Goal: Task Accomplishment & Management: Manage account settings

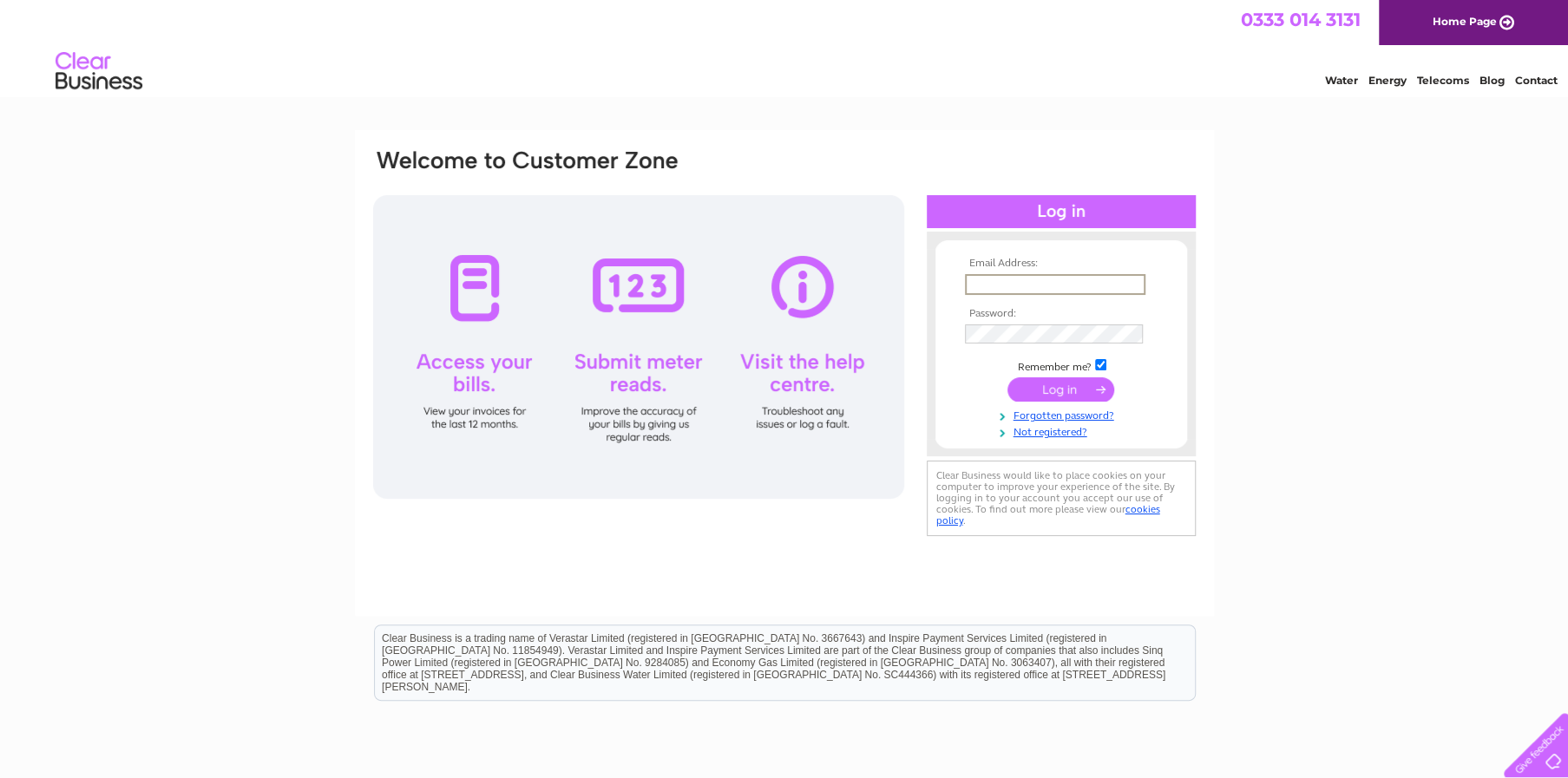
click at [1032, 278] on input "text" at bounding box center [1055, 284] width 181 height 21
type input "carrieparisella64@icloud.com"
drag, startPoint x: 1134, startPoint y: 282, endPoint x: 892, endPoint y: 279, distance: 242.0
click at [892, 279] on div "Email Address: carrieparisella64@icloud.com Password:" at bounding box center [784, 344] width 826 height 393
click at [1079, 432] on link "Not registered?" at bounding box center [1063, 428] width 196 height 17
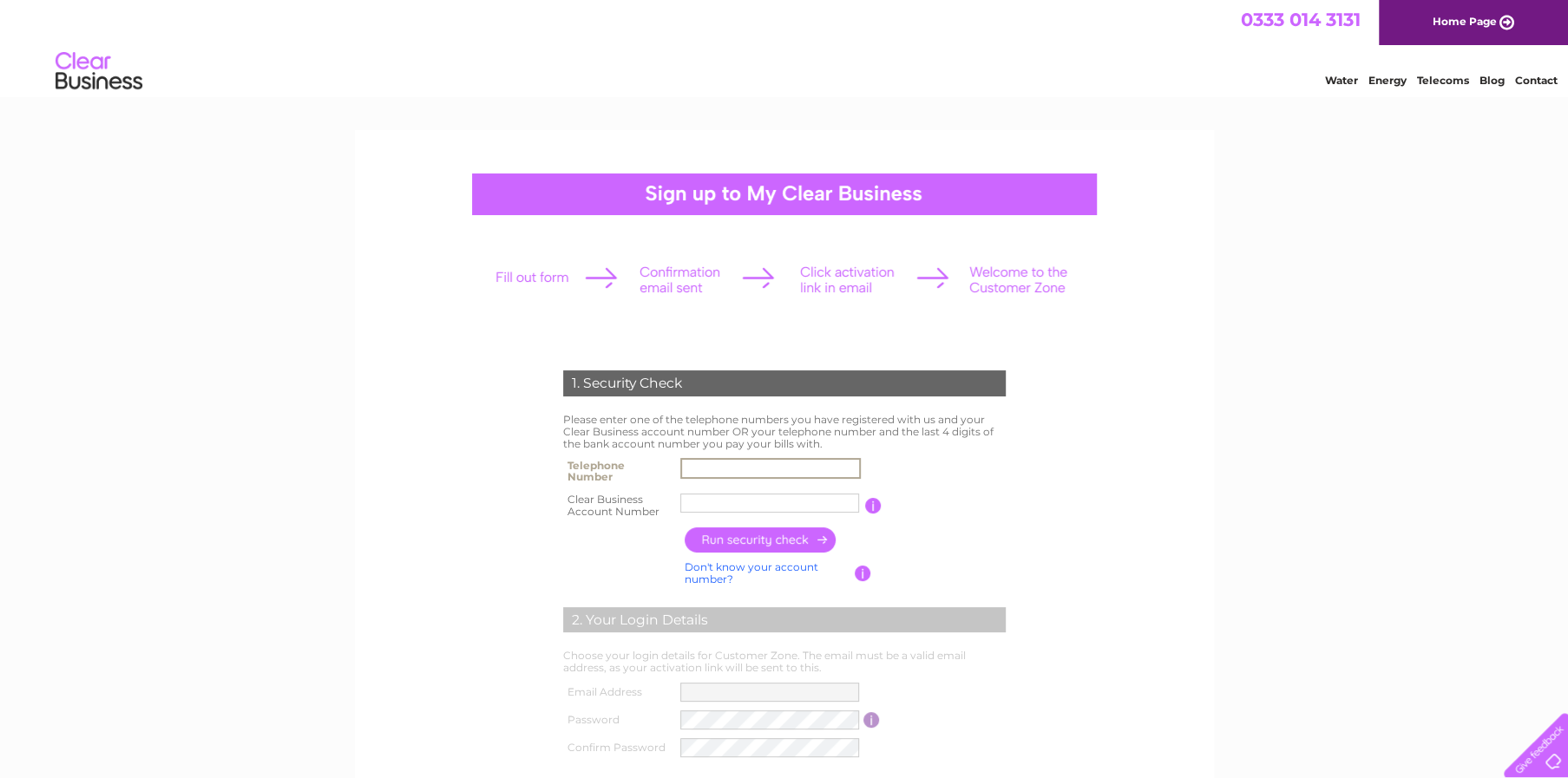
click at [706, 470] on input "text" at bounding box center [770, 468] width 181 height 21
click at [783, 467] on input "text" at bounding box center [770, 468] width 181 height 21
type input "01492593528"
click at [719, 508] on input "text" at bounding box center [770, 503] width 181 height 21
type input "175170"
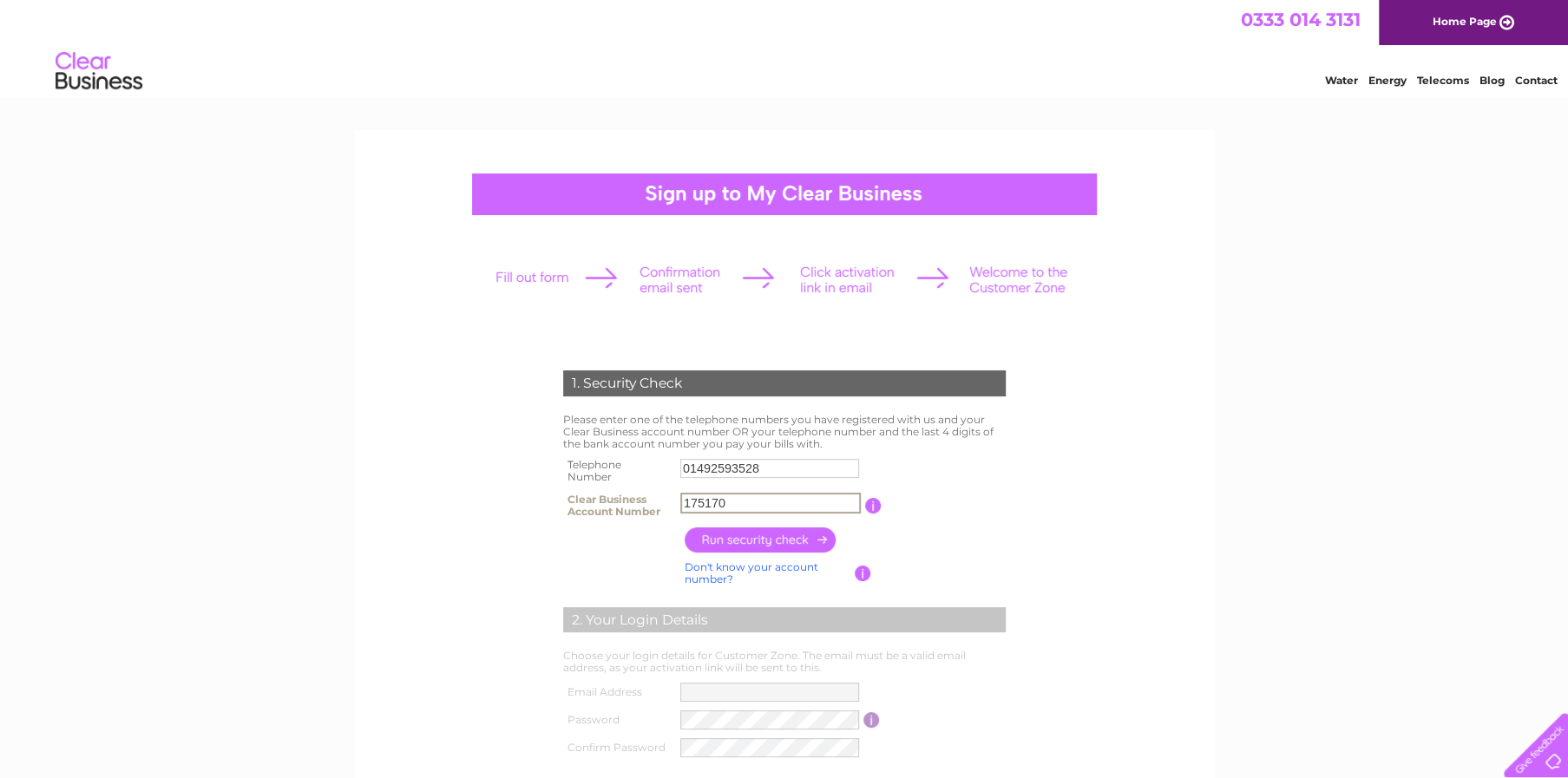
click at [808, 530] on input "button" at bounding box center [760, 540] width 152 height 26
type input "**********"
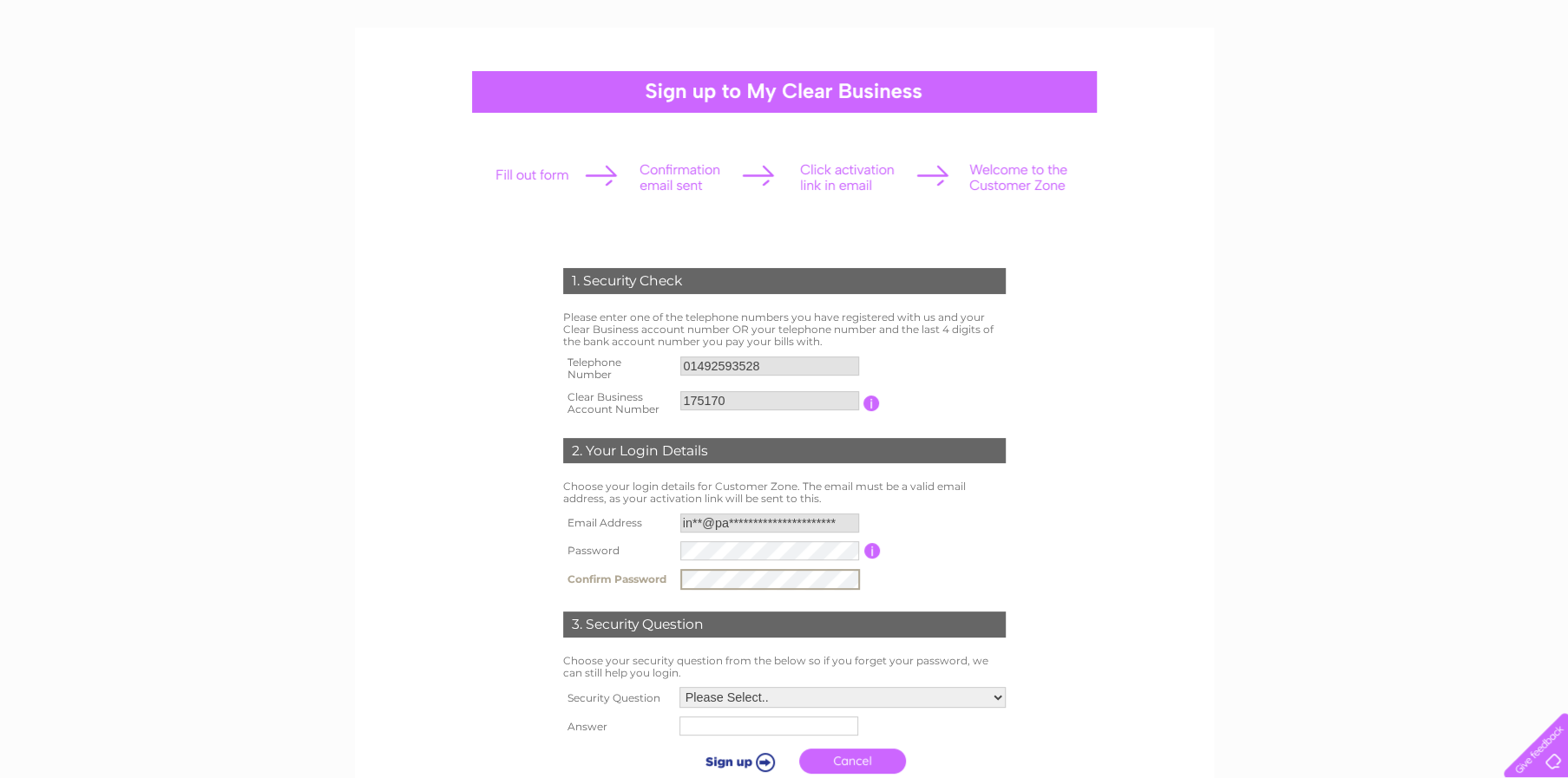
scroll to position [248, 0]
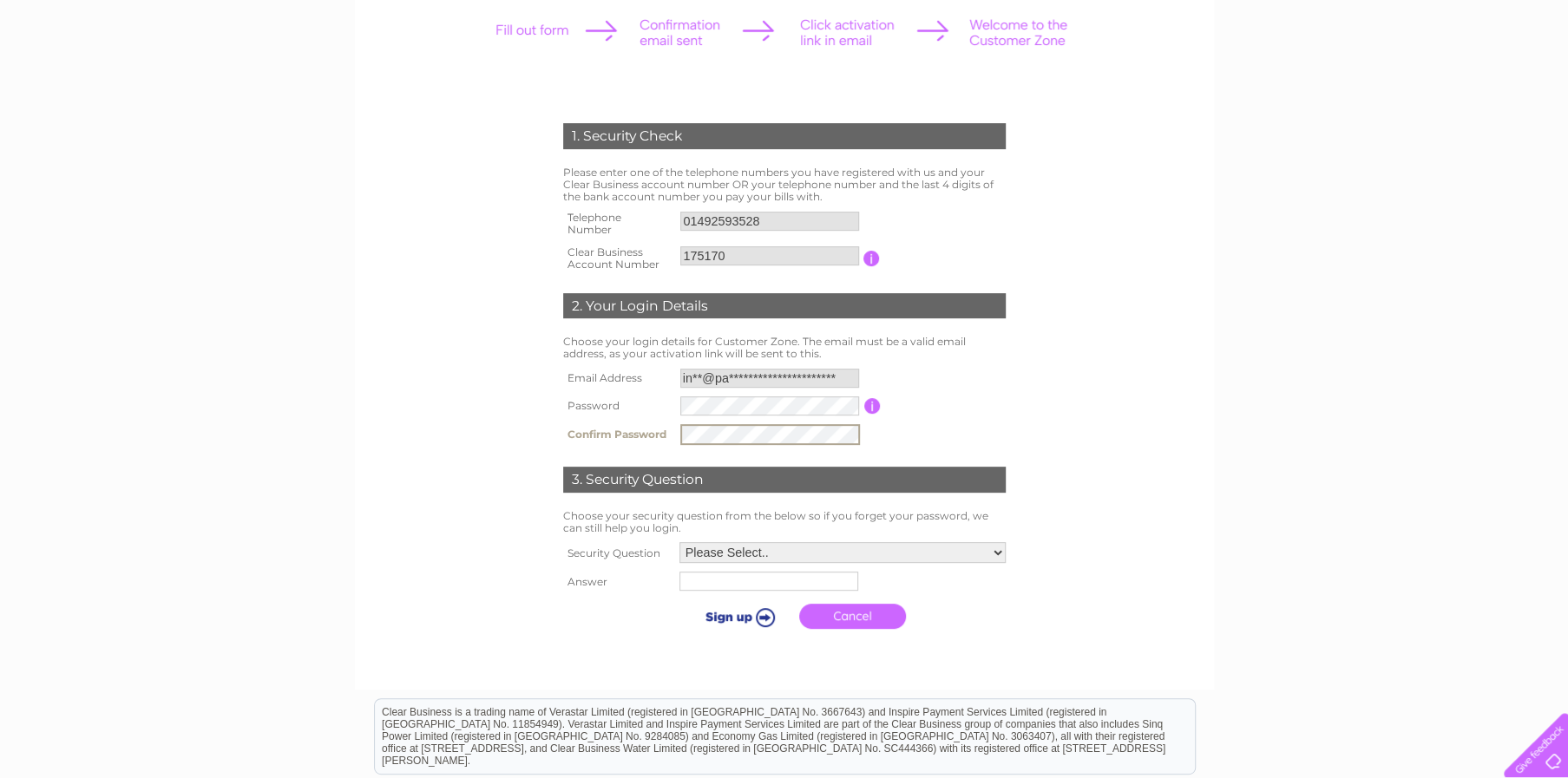
click at [993, 545] on select "Please Select.. In what town or city was your first job? In what town or city d…" at bounding box center [842, 552] width 326 height 21
select select "1"
click at [678, 541] on select "Please Select.. In what town or city was your first job? In what town or city d…" at bounding box center [842, 552] width 328 height 23
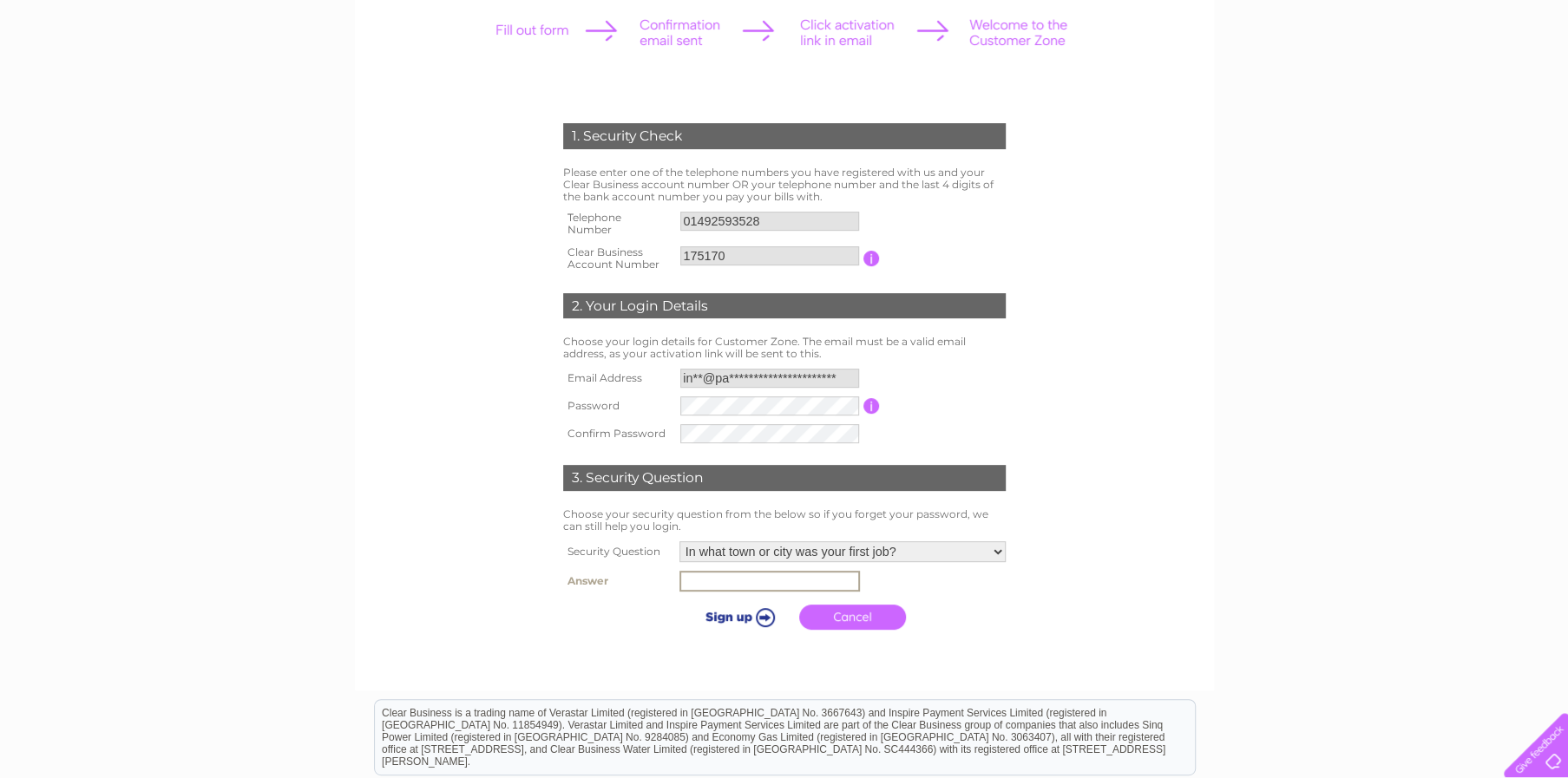
click at [783, 576] on input "text" at bounding box center [769, 581] width 181 height 21
type input "Conwy"
click at [848, 613] on link "Cancel" at bounding box center [852, 618] width 107 height 26
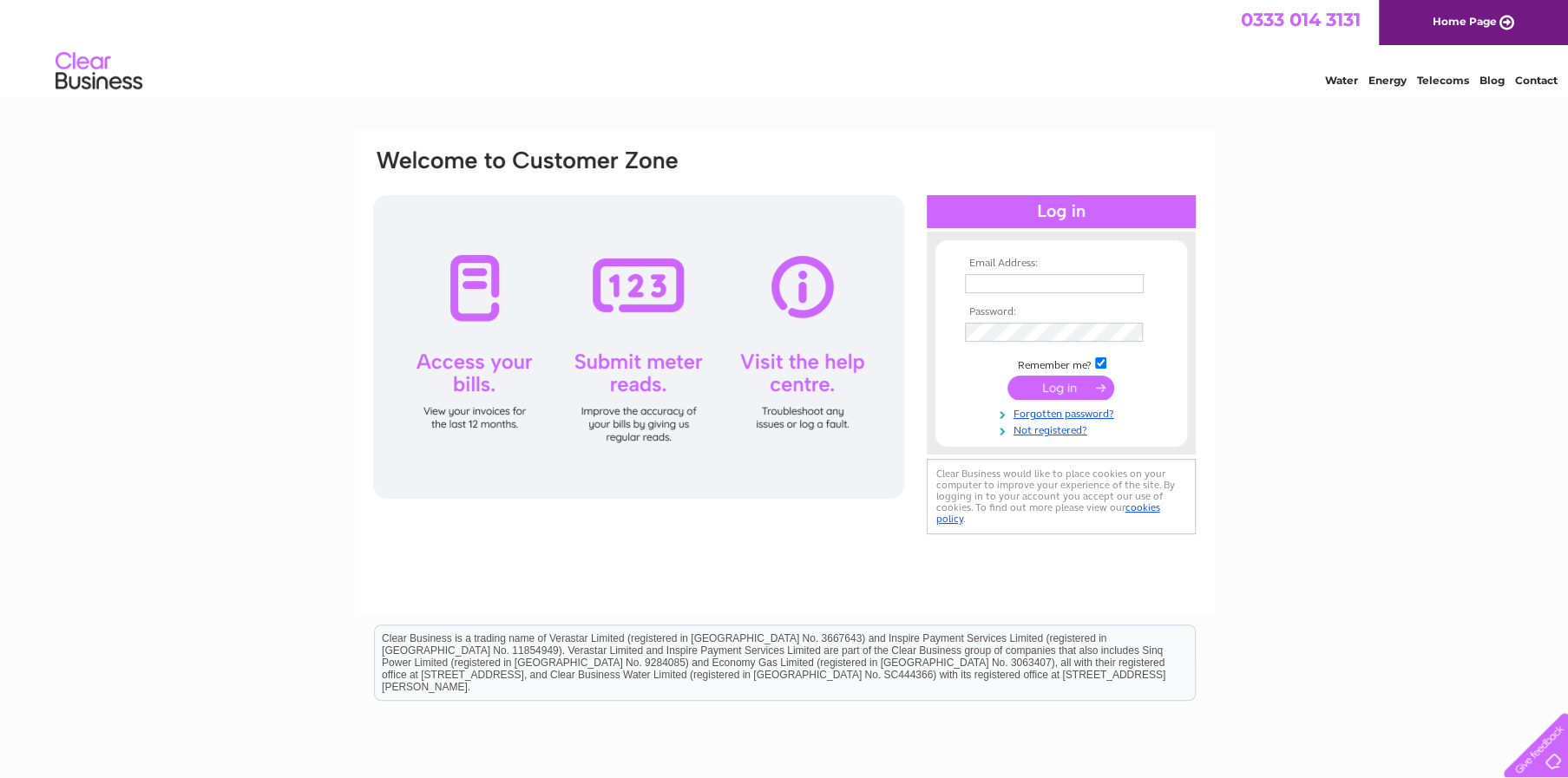
click at [1020, 277] on input "text" at bounding box center [1054, 283] width 179 height 19
type input "info@parisellasicecream.co.uk"
click at [1045, 429] on link "Not registered?" at bounding box center [1063, 430] width 196 height 17
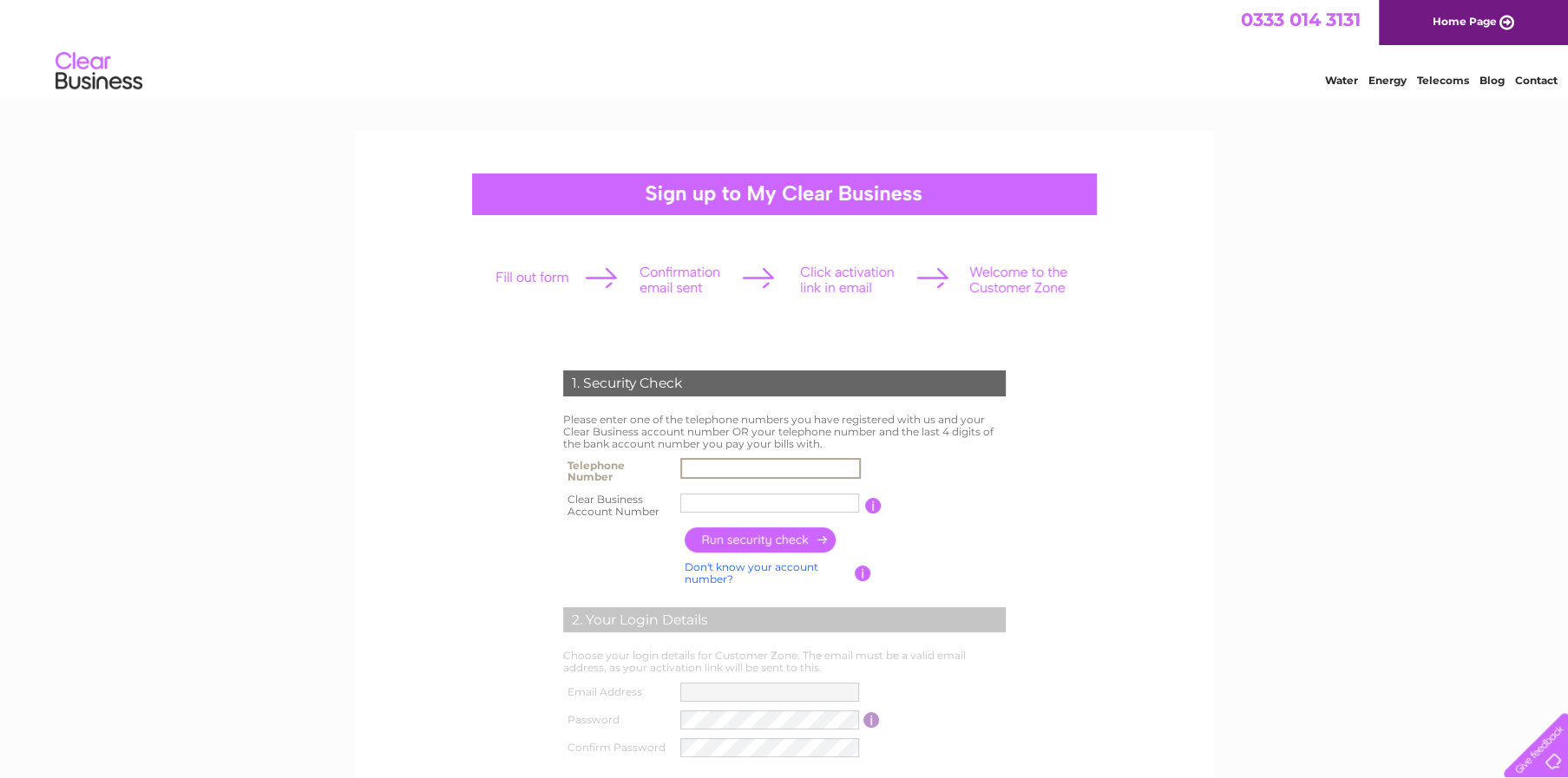
click at [728, 477] on input "text" at bounding box center [770, 468] width 181 height 21
click at [754, 464] on input "text" at bounding box center [770, 468] width 181 height 21
type input "01492593528"
click at [728, 501] on input "text" at bounding box center [769, 502] width 179 height 19
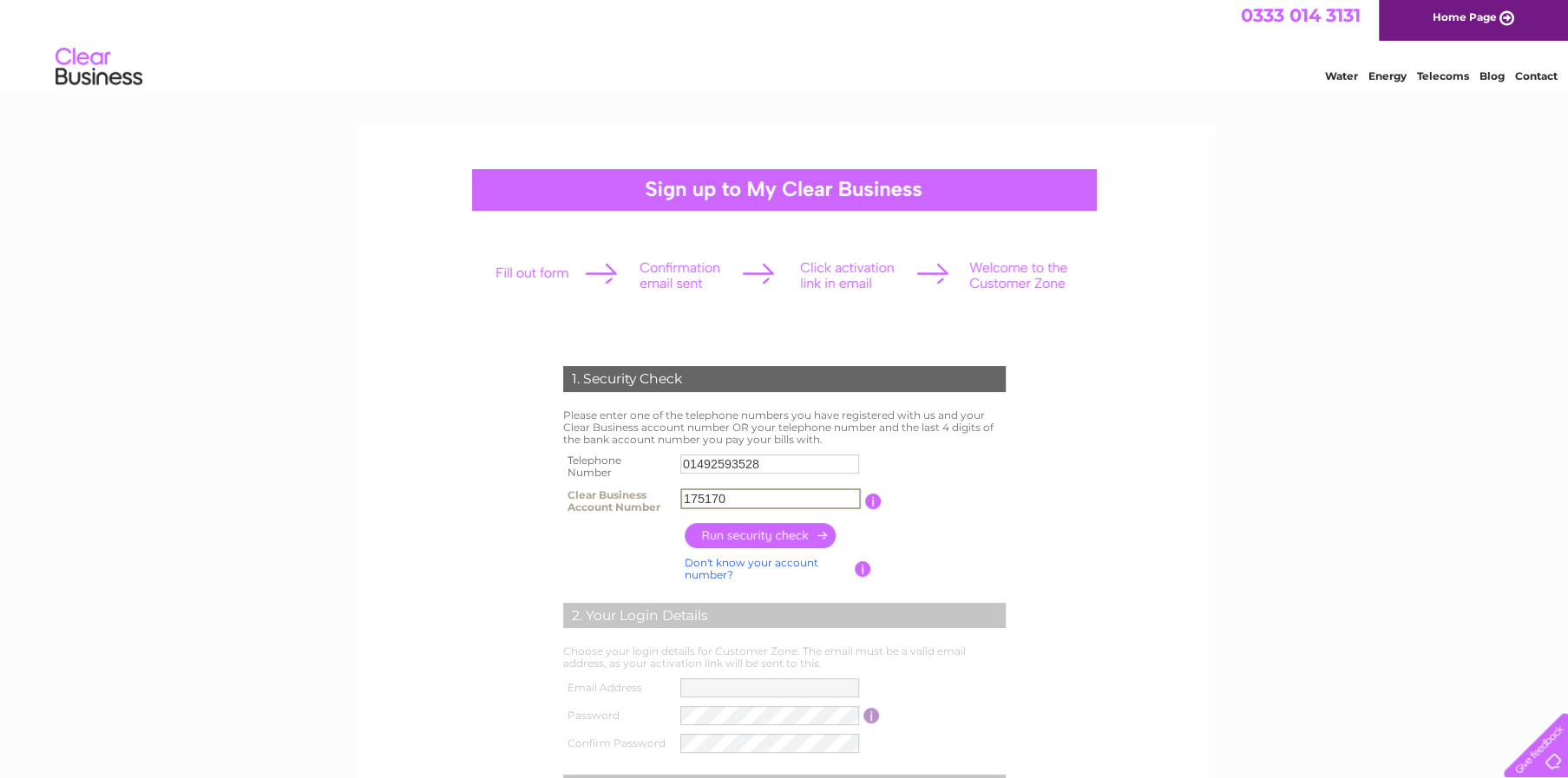
scroll to position [165, 0]
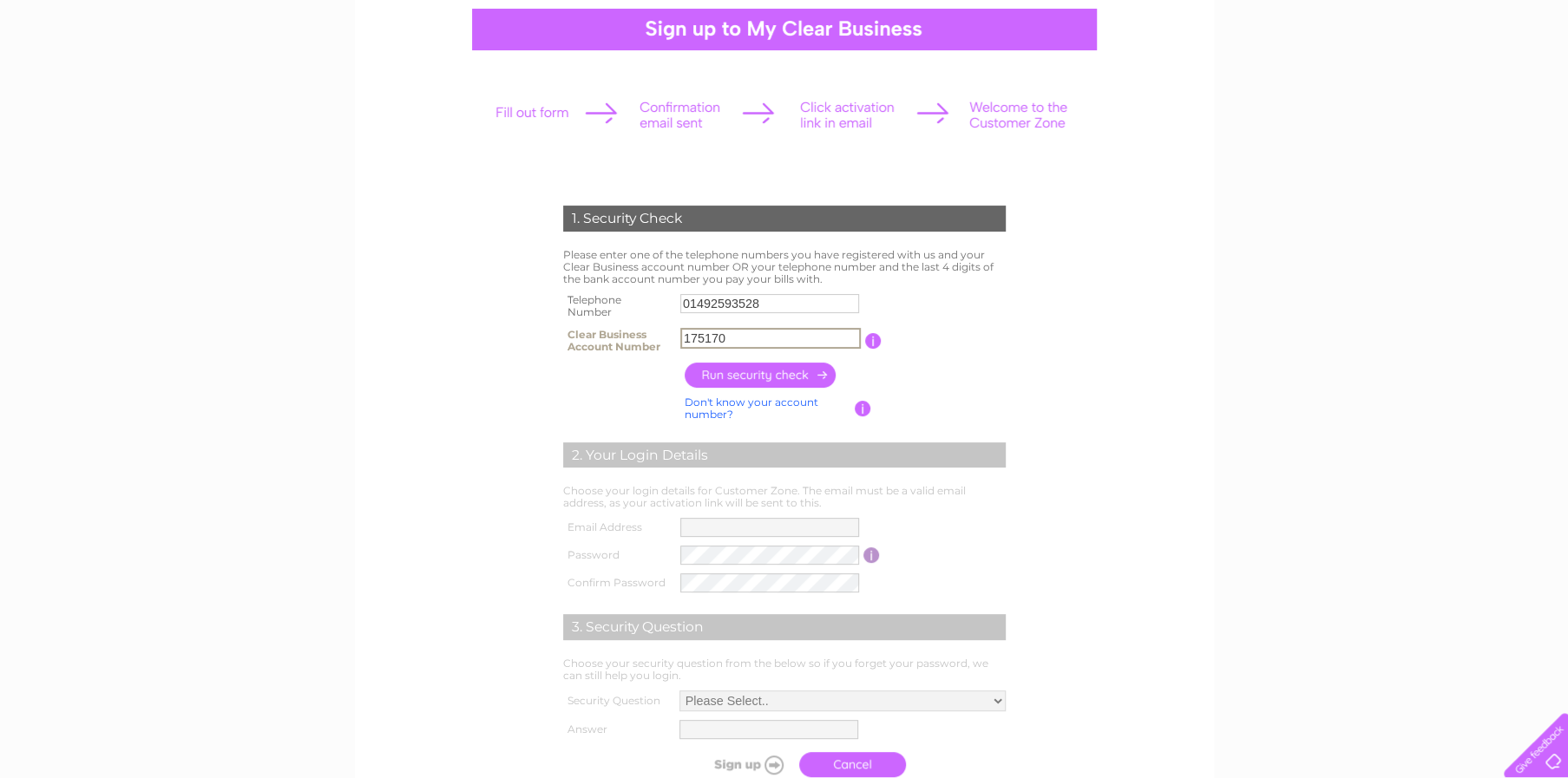
type input "175170"
click at [771, 370] on input "button" at bounding box center [760, 375] width 152 height 26
type input "**********"
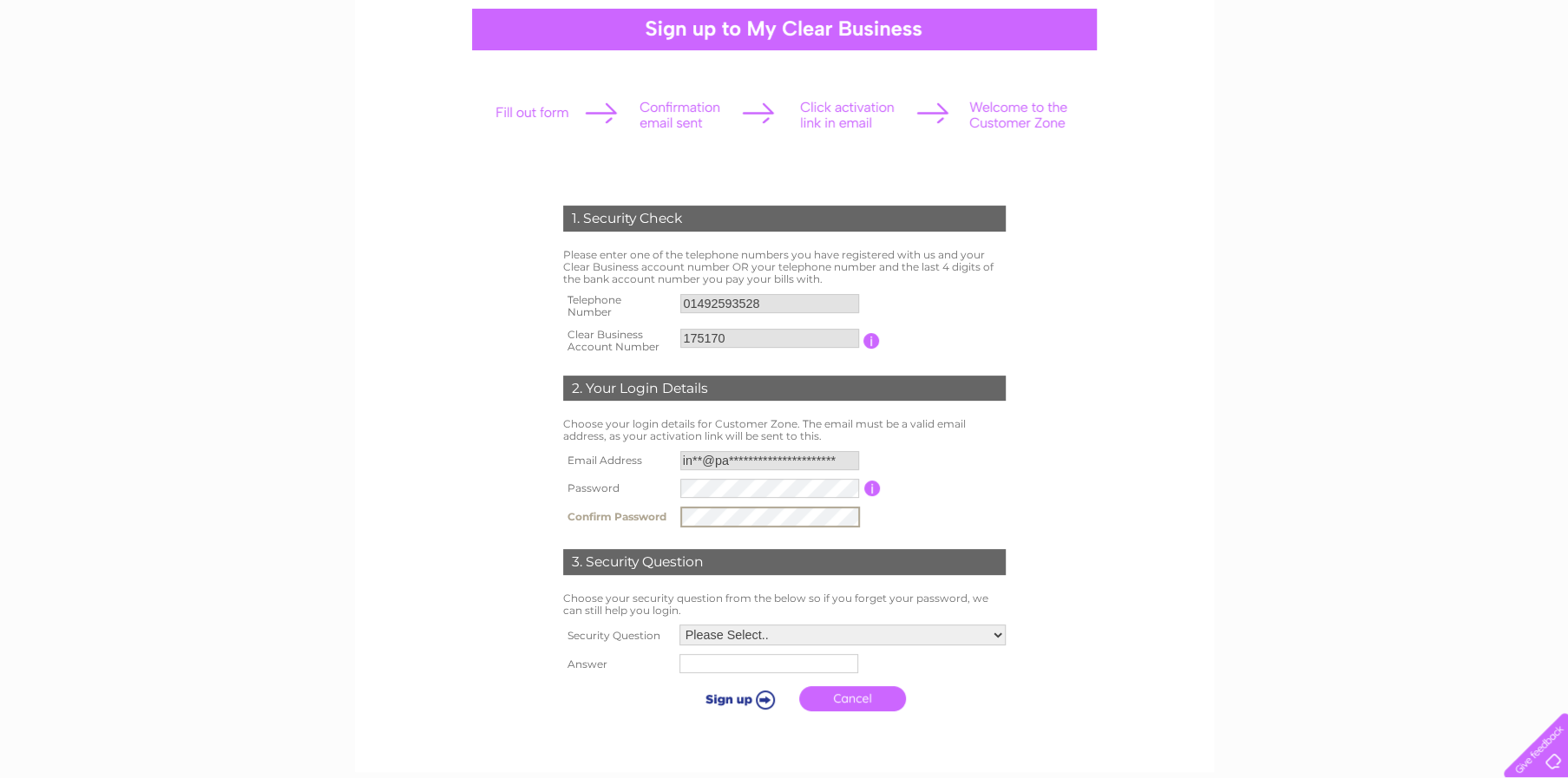
click at [991, 630] on select "Please Select.. In what town or city was your first job? In what town or city d…" at bounding box center [842, 635] width 326 height 21
select select "1"
click at [678, 624] on select "Please Select.. In what town or city was your first job? In what town or city d…" at bounding box center [842, 635] width 328 height 23
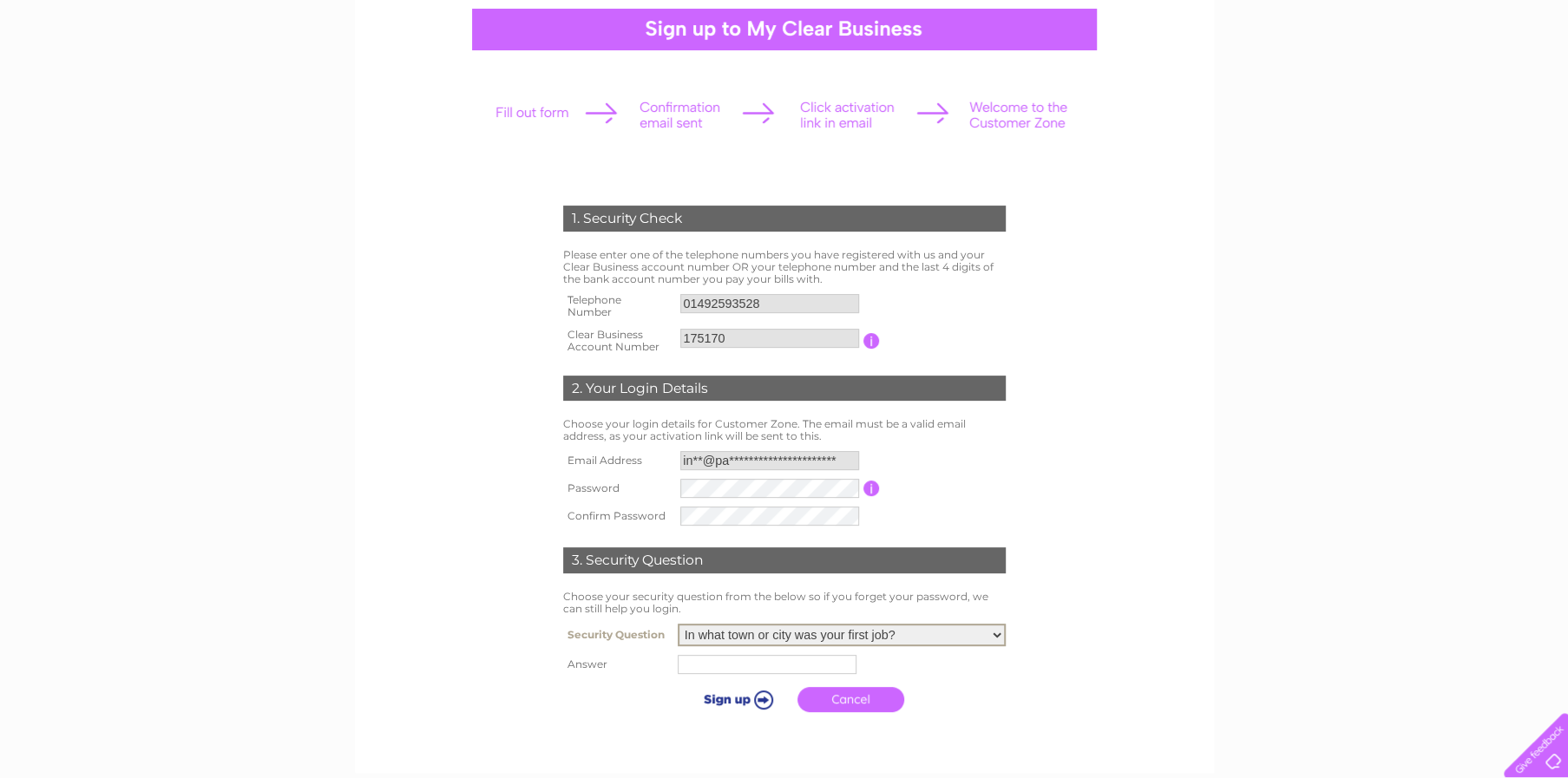
click at [731, 661] on input "text" at bounding box center [767, 664] width 179 height 19
type input "Conwy"
click at [751, 696] on input "submit" at bounding box center [737, 698] width 107 height 25
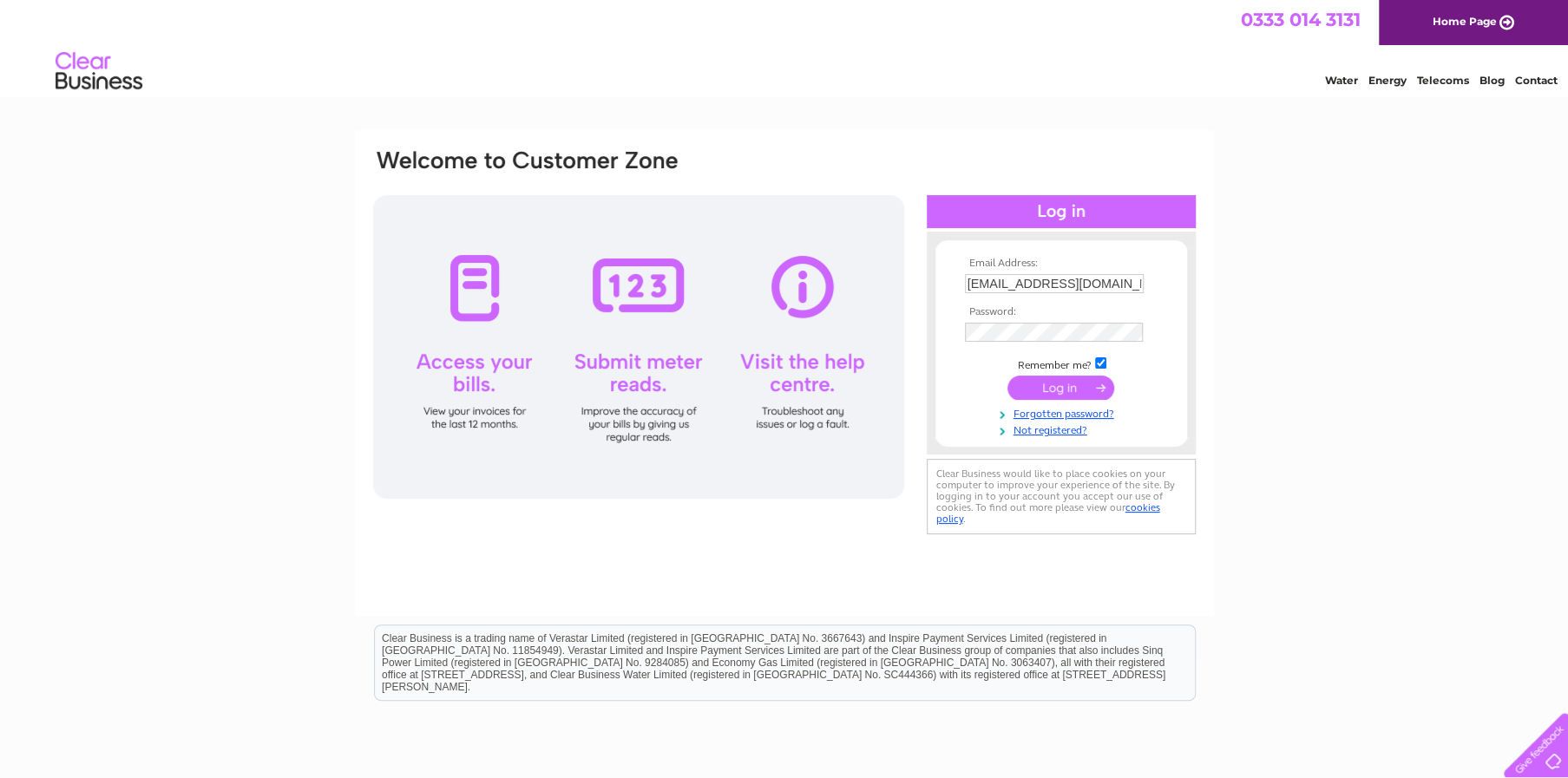
click at [1036, 388] on input "submit" at bounding box center [1060, 387] width 107 height 25
click at [998, 84] on div "Water Energy Telecoms Blog Contact" at bounding box center [784, 73] width 1568 height 56
click at [1058, 430] on link "Forgotten password?" at bounding box center [1063, 428] width 196 height 17
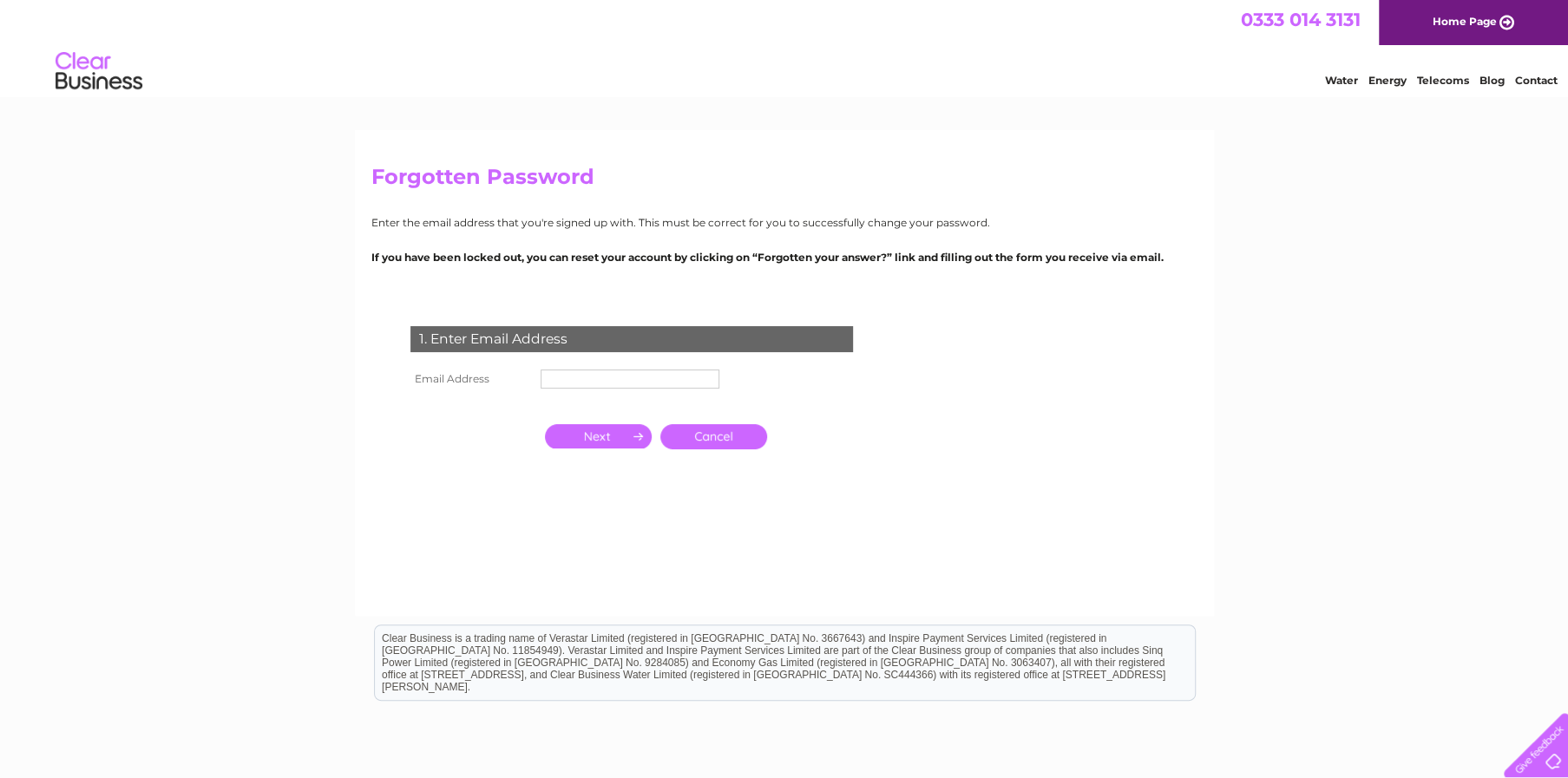
click at [551, 380] on input "text" at bounding box center [630, 378] width 179 height 19
click at [607, 434] on input "button" at bounding box center [598, 436] width 107 height 25
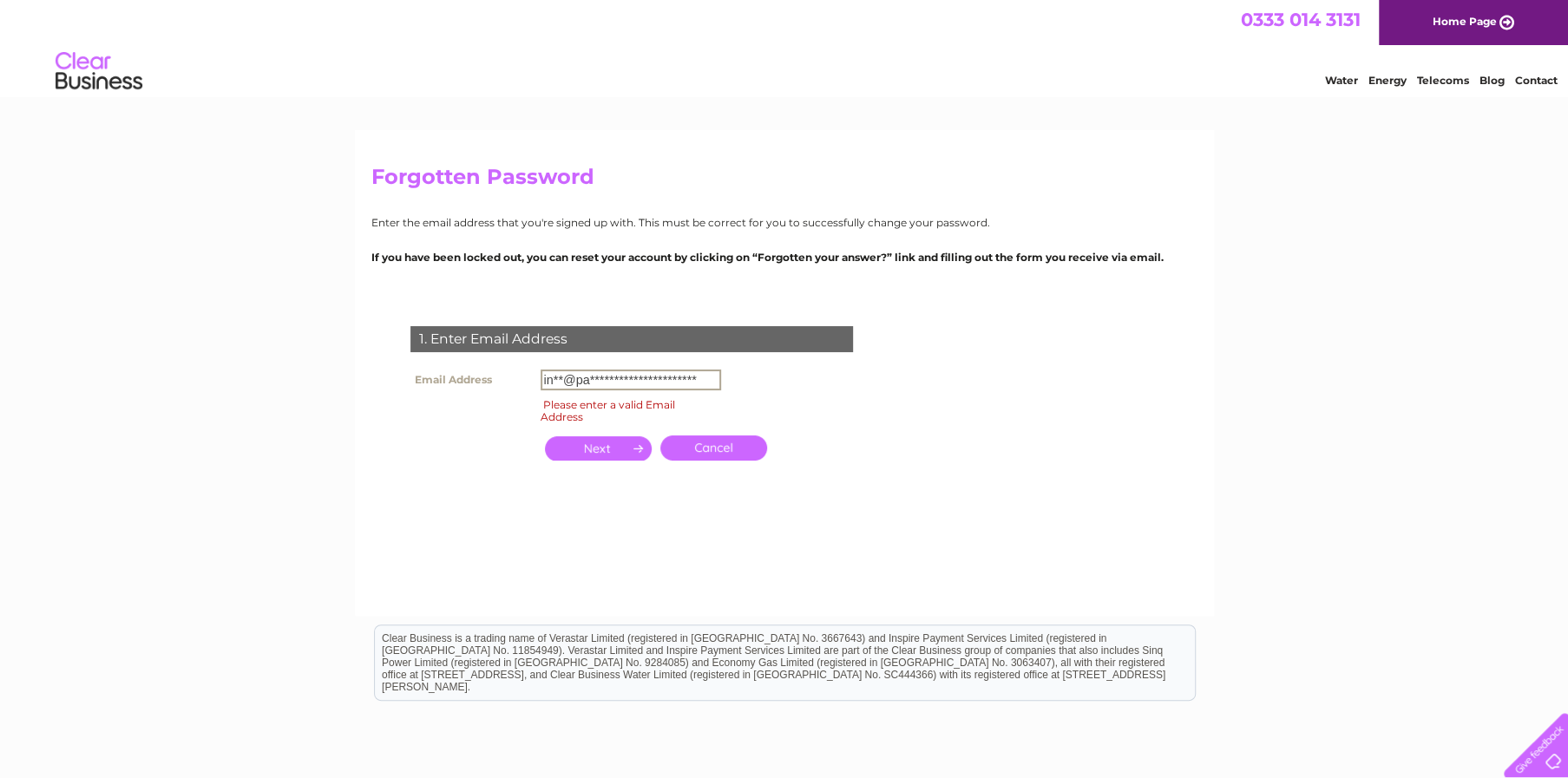
drag, startPoint x: 701, startPoint y: 379, endPoint x: 501, endPoint y: 379, distance: 200.0
click at [501, 379] on tr "**********" at bounding box center [565, 380] width 319 height 29
type input "[EMAIL_ADDRESS][DOMAIN_NAME]"
click at [618, 454] on input "button" at bounding box center [598, 448] width 107 height 25
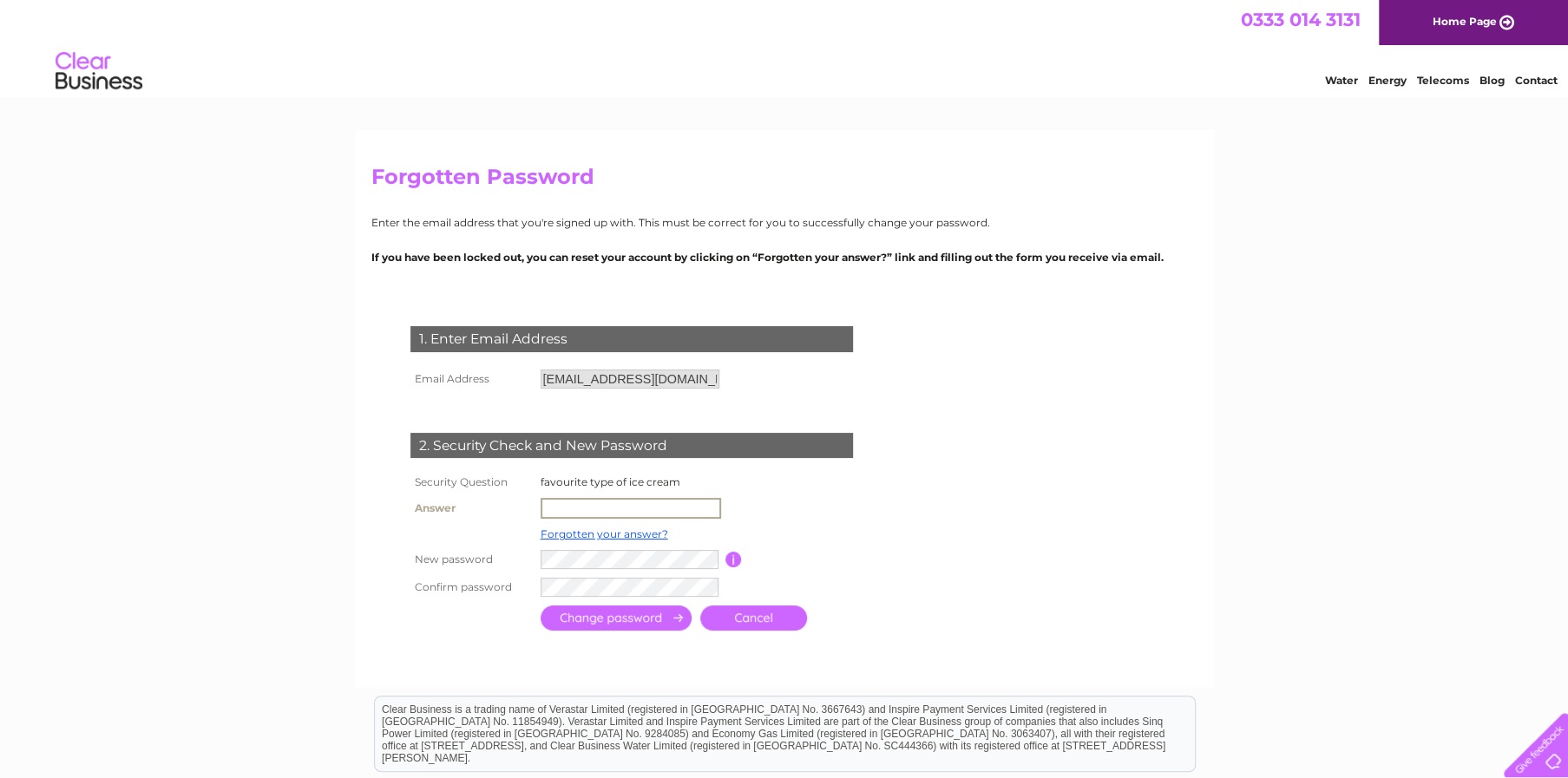
click at [583, 508] on input "text" at bounding box center [631, 508] width 181 height 21
click at [582, 510] on input "text" at bounding box center [631, 508] width 181 height 21
type input "chocolate"
click at [635, 617] on input "submit" at bounding box center [616, 618] width 151 height 26
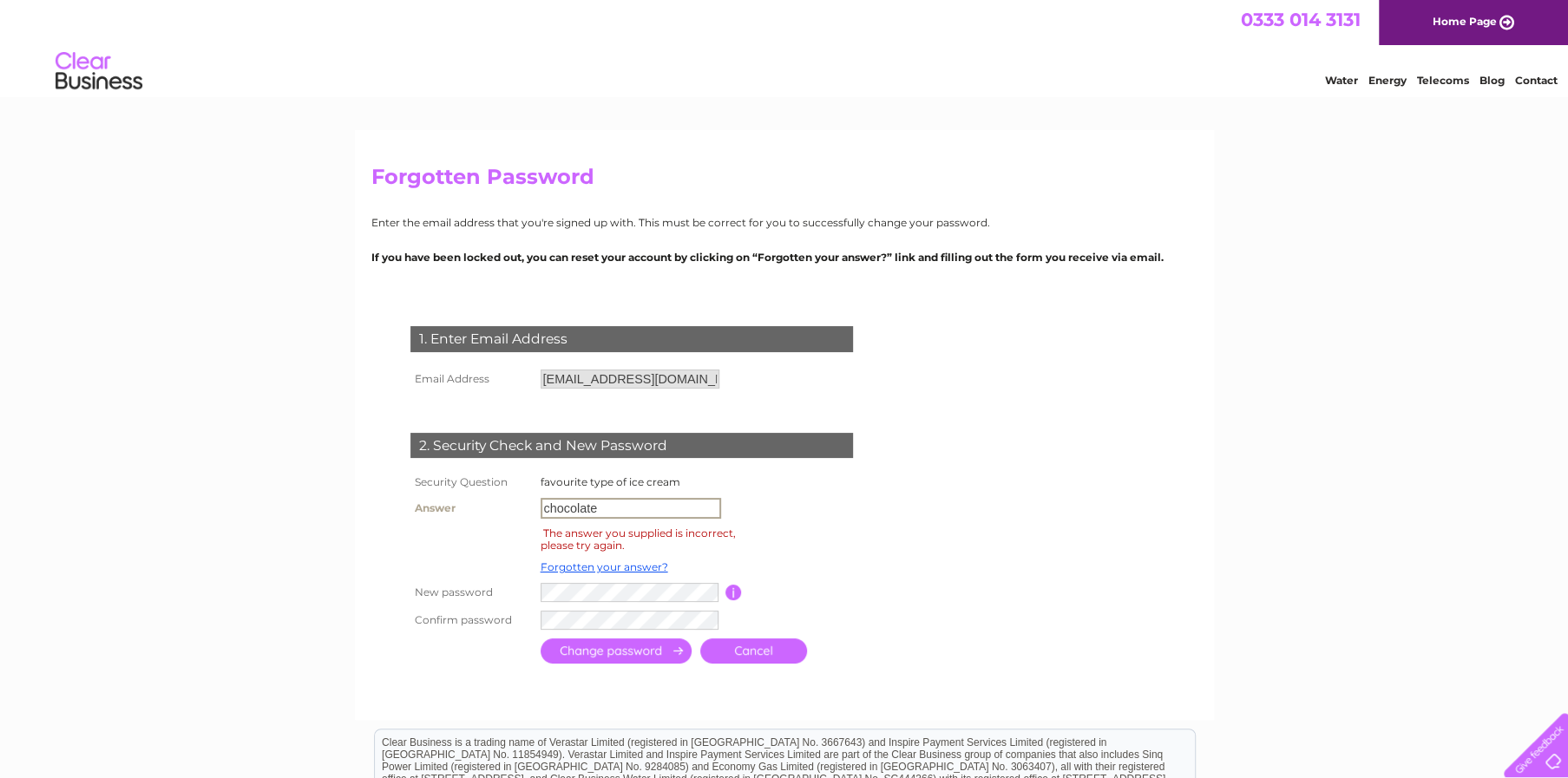
drag, startPoint x: 620, startPoint y: 514, endPoint x: 493, endPoint y: 505, distance: 127.3
click at [493, 505] on tr "Answer chocolate" at bounding box center [651, 508] width 491 height 29
type input "Vanilla"
click at [635, 656] on input "submit" at bounding box center [616, 651] width 151 height 26
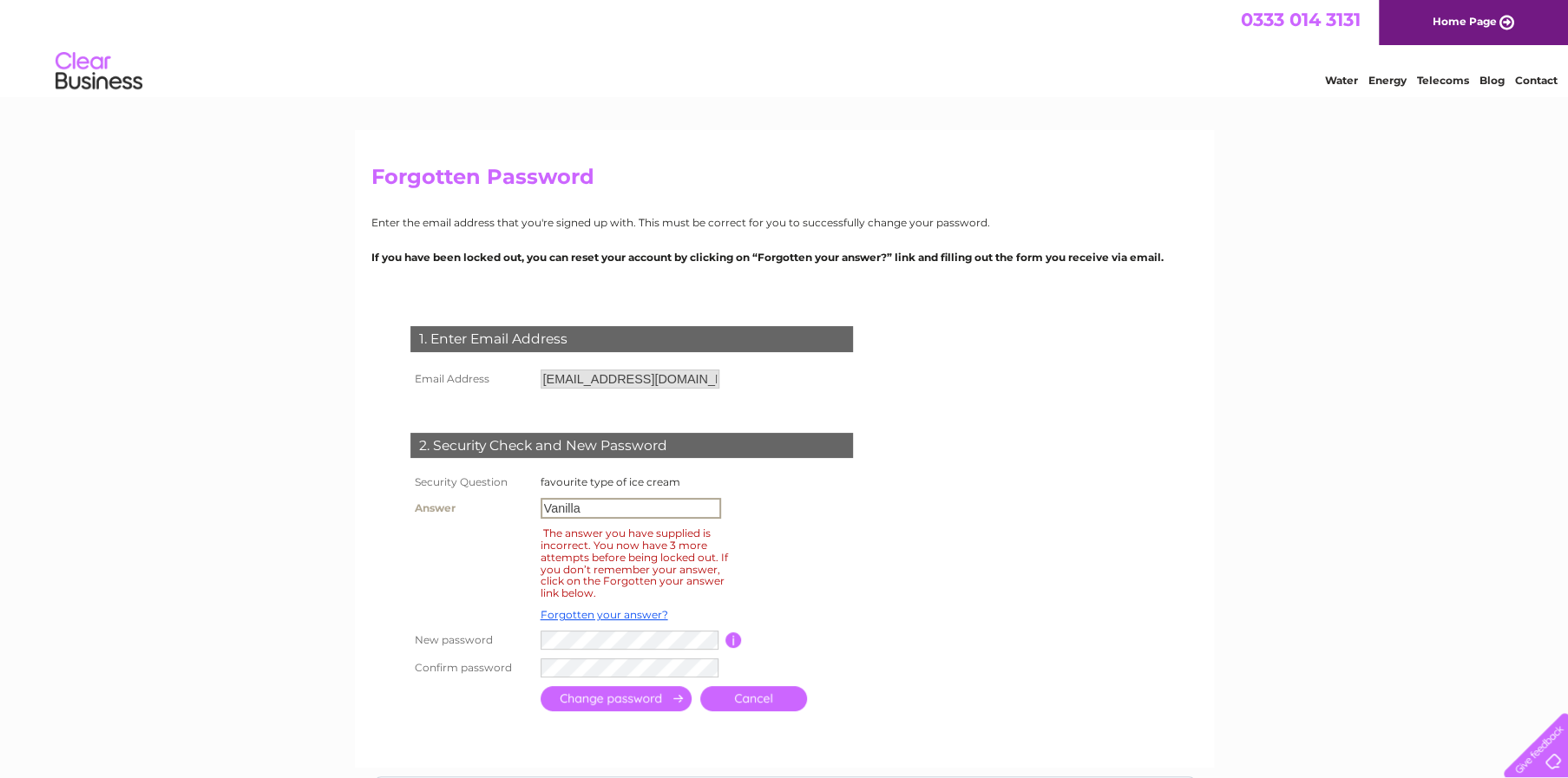
drag, startPoint x: 580, startPoint y: 507, endPoint x: 485, endPoint y: 511, distance: 95.1
click at [485, 511] on tr "Answer [GEOGRAPHIC_DATA]" at bounding box center [651, 508] width 491 height 29
type input "Chocolate"
click at [642, 703] on input "submit" at bounding box center [616, 699] width 151 height 26
